Goal: Task Accomplishment & Management: Manage account settings

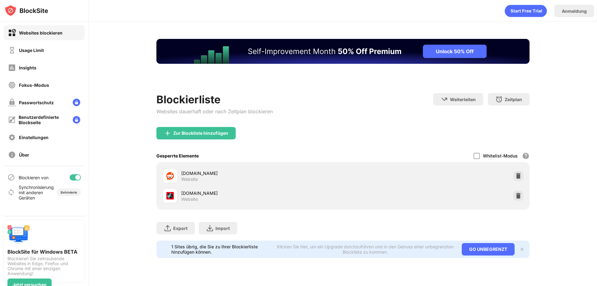
click at [75, 179] on div at bounding box center [75, 177] width 11 height 6
